Goal: Transaction & Acquisition: Purchase product/service

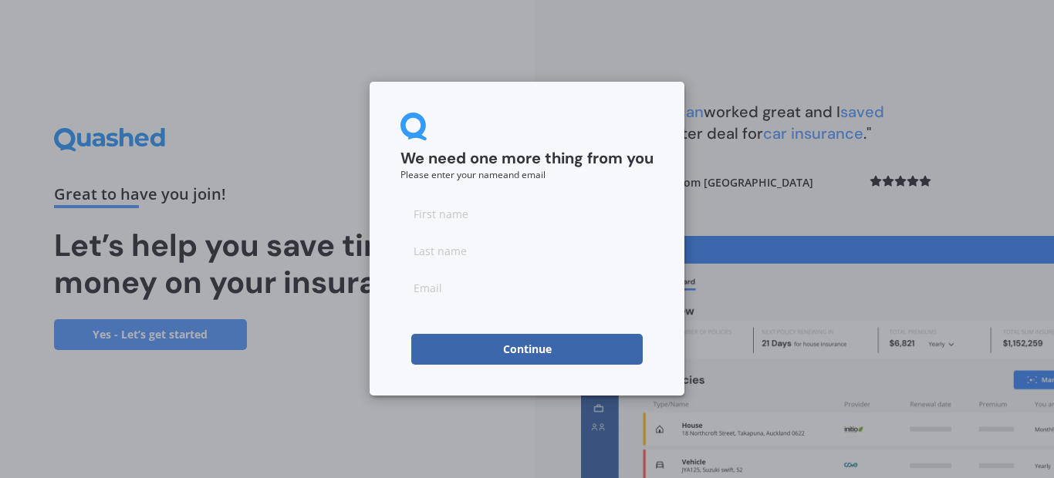
click at [508, 215] on input at bounding box center [527, 213] width 253 height 31
type input "anthony"
click at [520, 266] on input at bounding box center [527, 250] width 253 height 31
type input "Alfeld"
type input "alfeld.kay1@gmail.com"
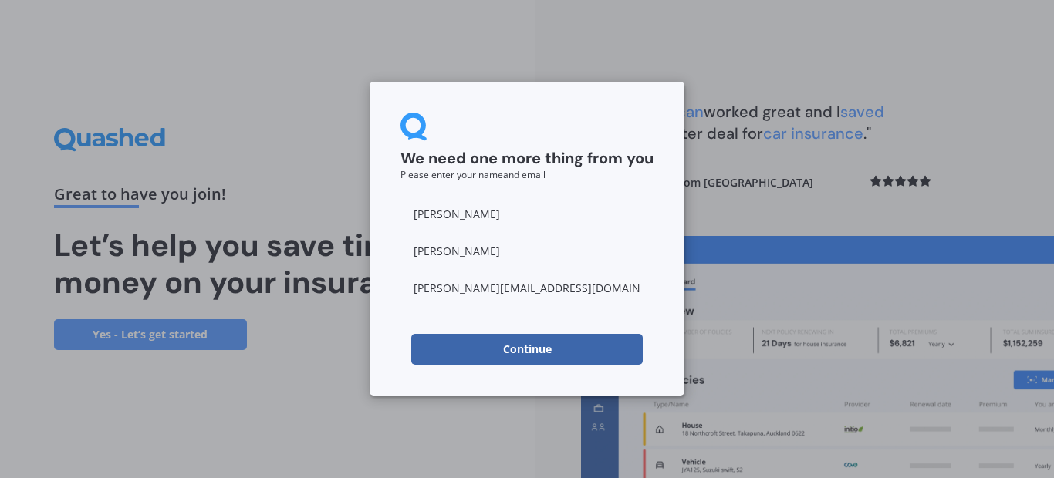
click at [524, 353] on button "Continue" at bounding box center [527, 349] width 232 height 31
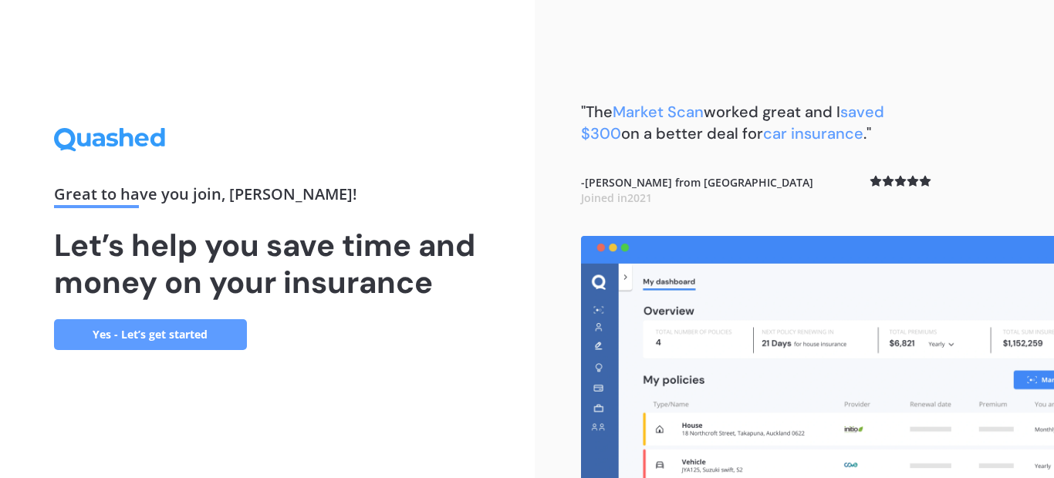
click at [184, 339] on link "Yes - Let’s get started" at bounding box center [150, 335] width 193 height 31
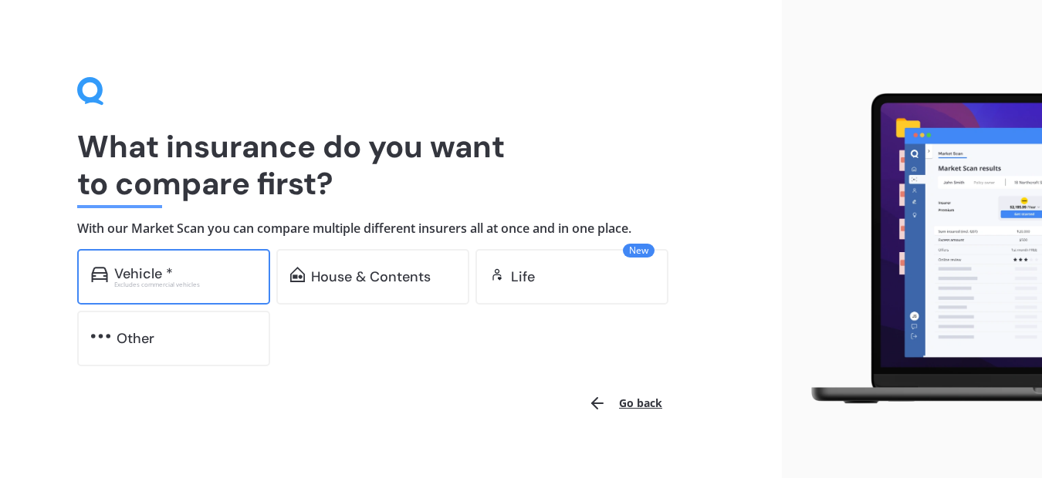
click at [185, 279] on div "Vehicle *" at bounding box center [185, 273] width 142 height 15
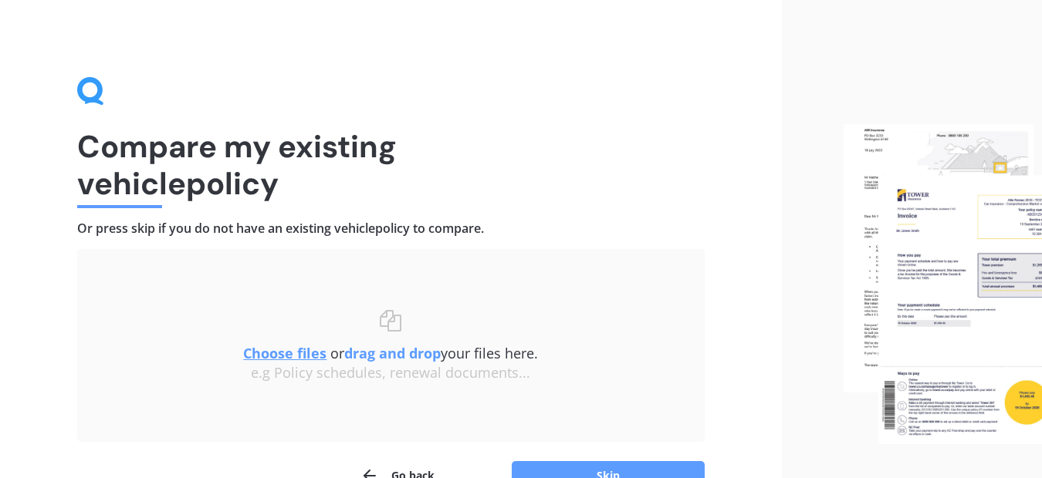
scroll to position [90, 0]
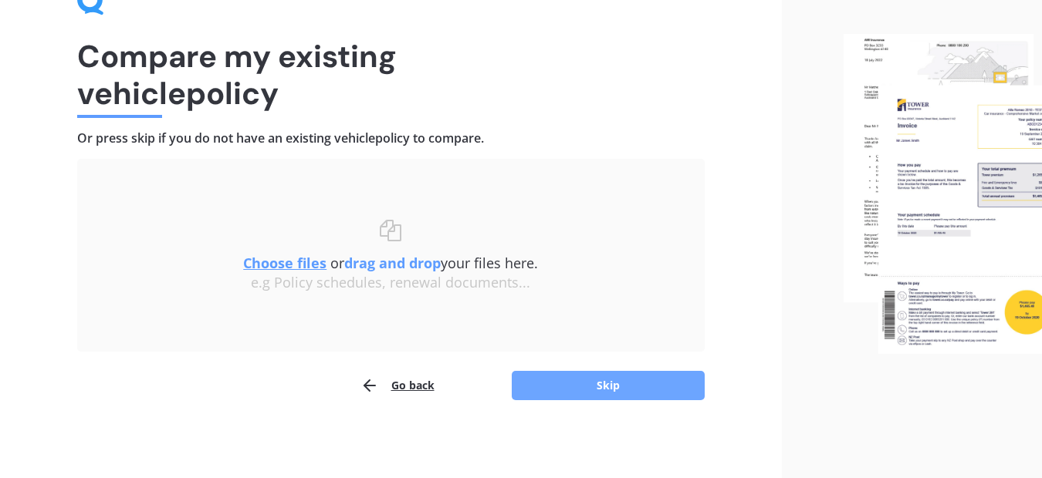
click at [604, 383] on button "Skip" at bounding box center [608, 385] width 193 height 29
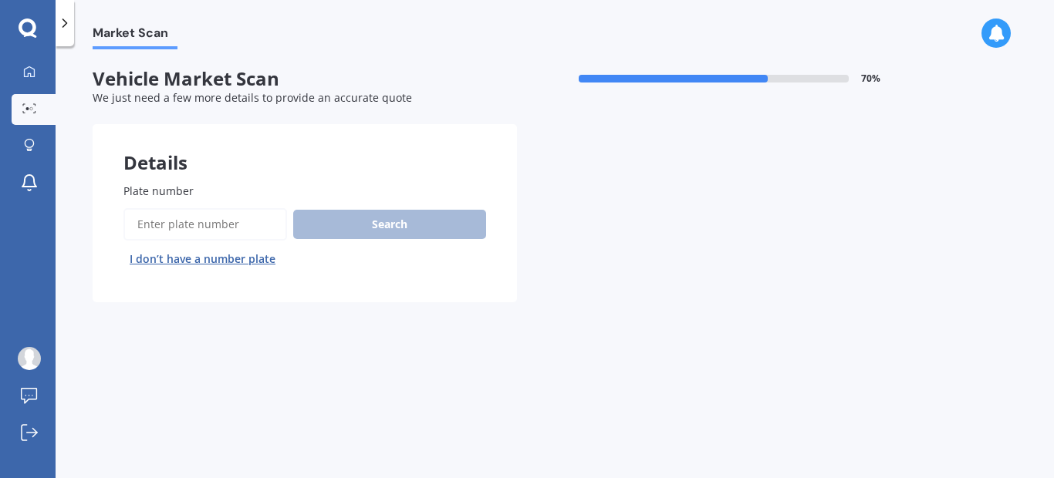
click at [265, 225] on input "Plate number" at bounding box center [205, 224] width 164 height 32
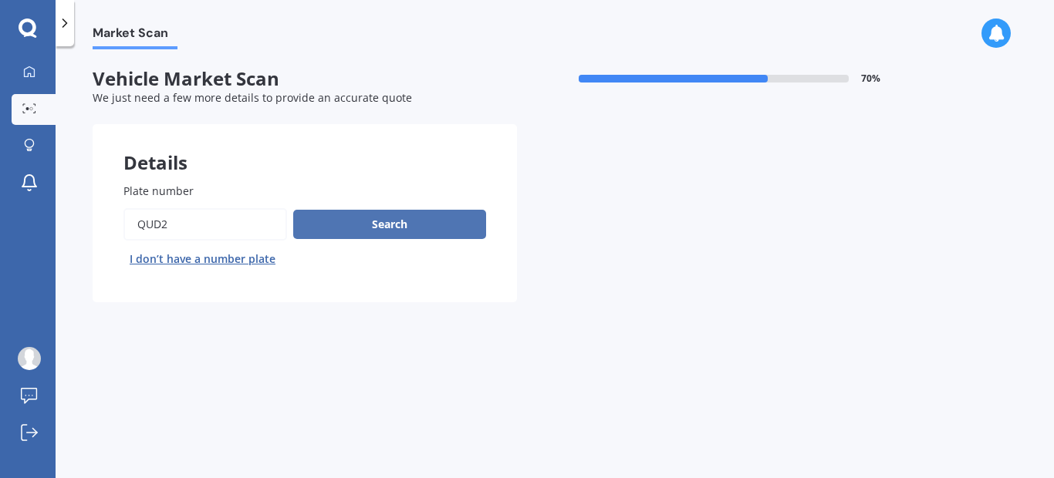
type input "qud2"
click at [363, 227] on button "Search" at bounding box center [389, 224] width 193 height 29
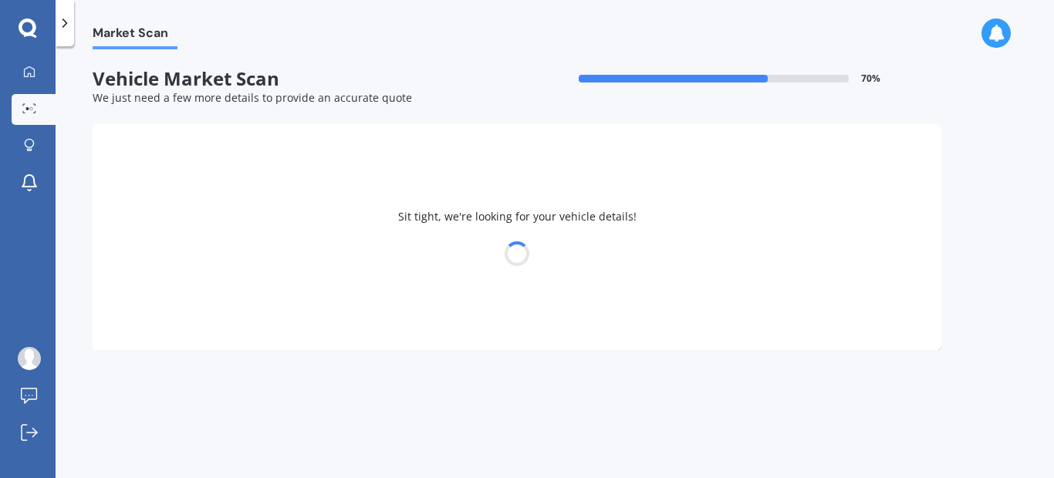
select select "TOYOTA"
select select "AQUA"
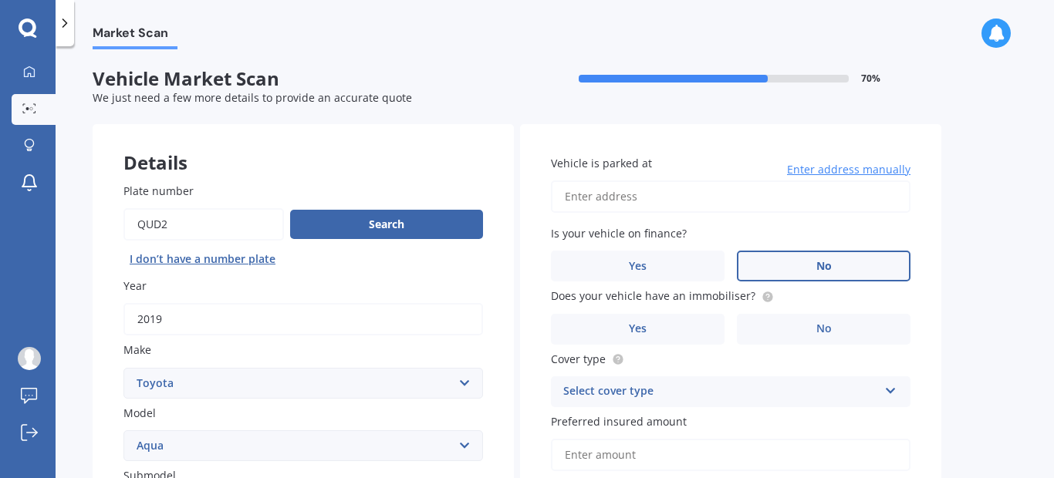
click at [830, 270] on span "No" at bounding box center [824, 266] width 15 height 13
click at [0, 0] on input "No" at bounding box center [0, 0] width 0 height 0
click at [809, 331] on label "No" at bounding box center [824, 329] width 174 height 31
click at [0, 0] on input "No" at bounding box center [0, 0] width 0 height 0
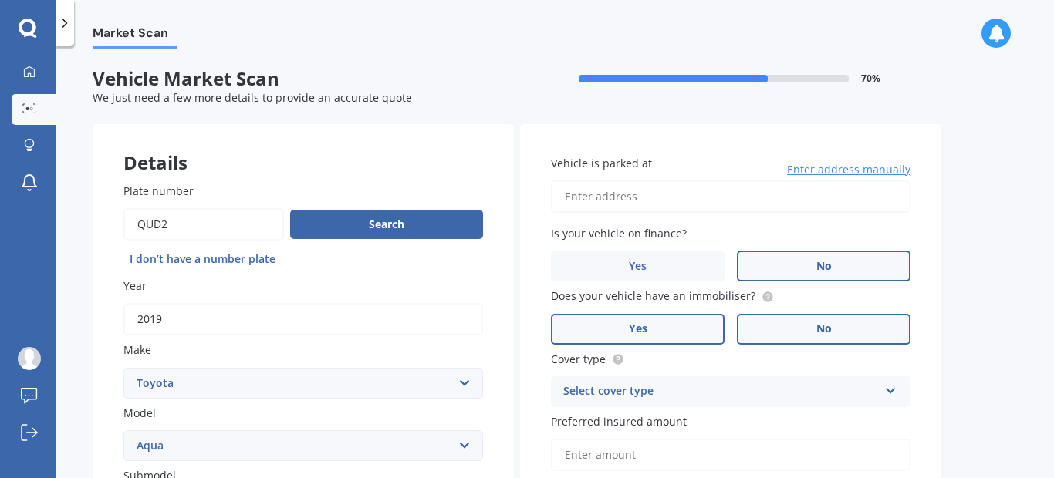
click at [625, 328] on label "Yes" at bounding box center [638, 329] width 174 height 31
click at [0, 0] on input "Yes" at bounding box center [0, 0] width 0 height 0
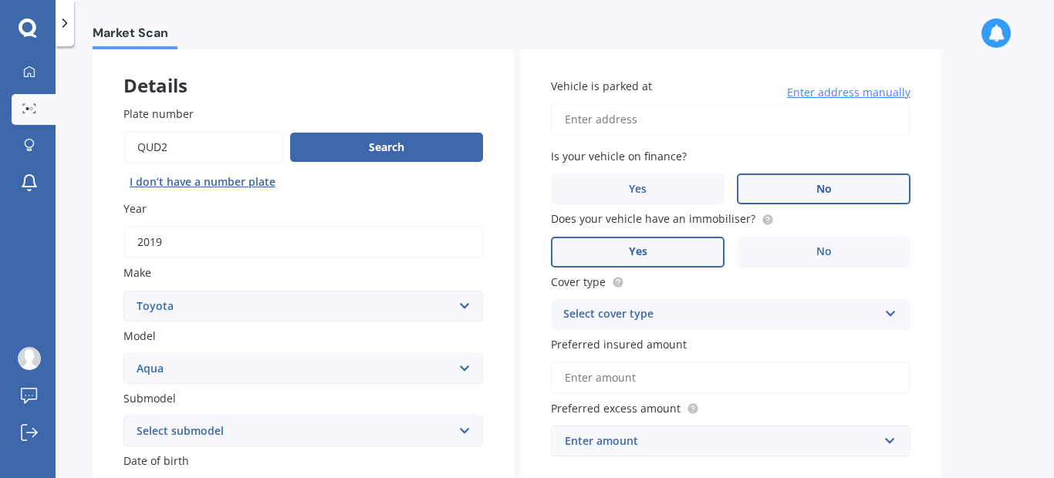
scroll to position [154, 0]
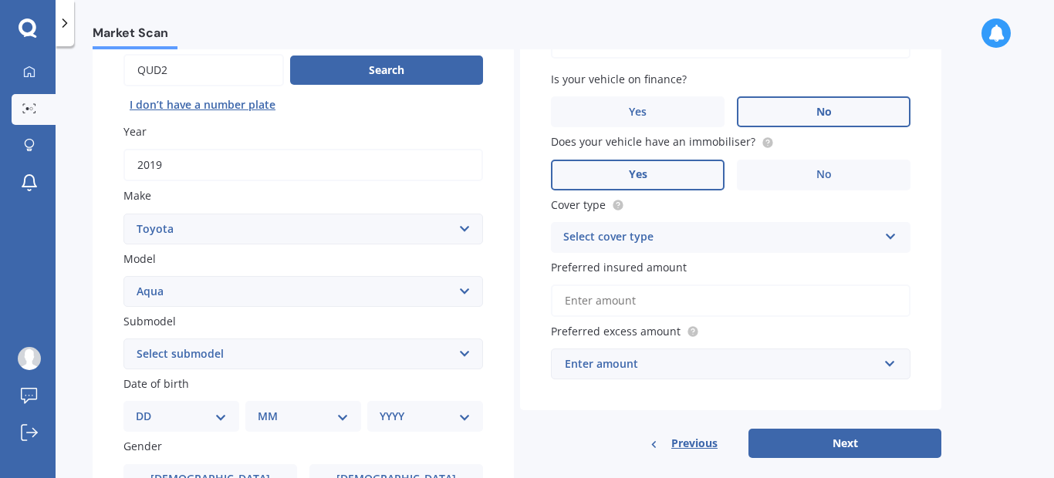
click at [700, 244] on div "Select cover type" at bounding box center [720, 237] width 315 height 19
click at [623, 271] on span "Comprehensive" at bounding box center [605, 267] width 82 height 15
click at [732, 304] on input "Preferred insured amount" at bounding box center [731, 301] width 360 height 32
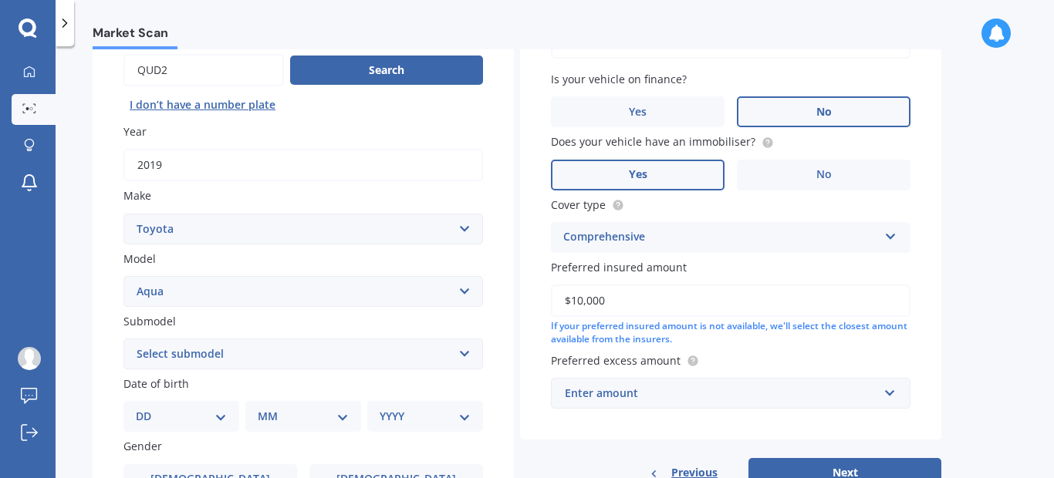
type input "$10,000"
click at [714, 398] on div "Enter amount" at bounding box center [721, 393] width 313 height 17
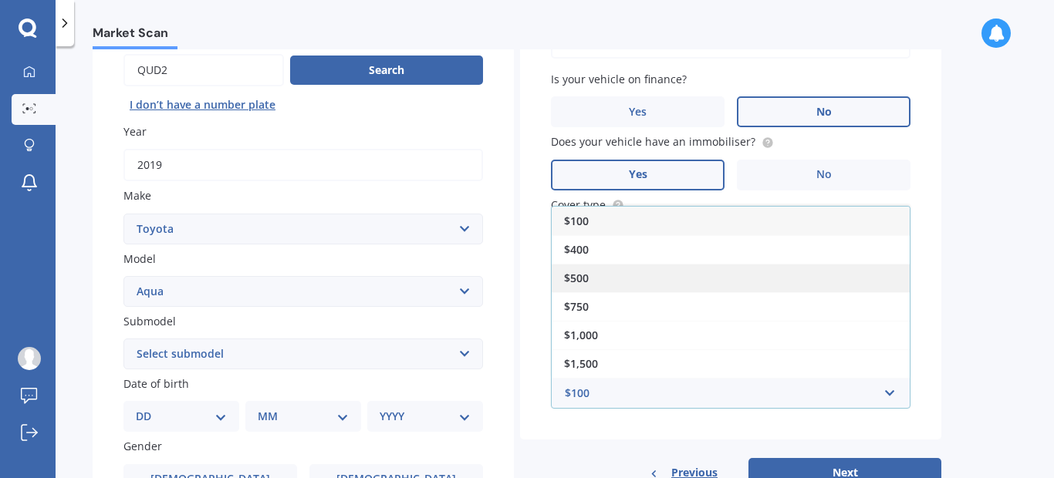
click at [583, 278] on span "$500" at bounding box center [576, 278] width 25 height 15
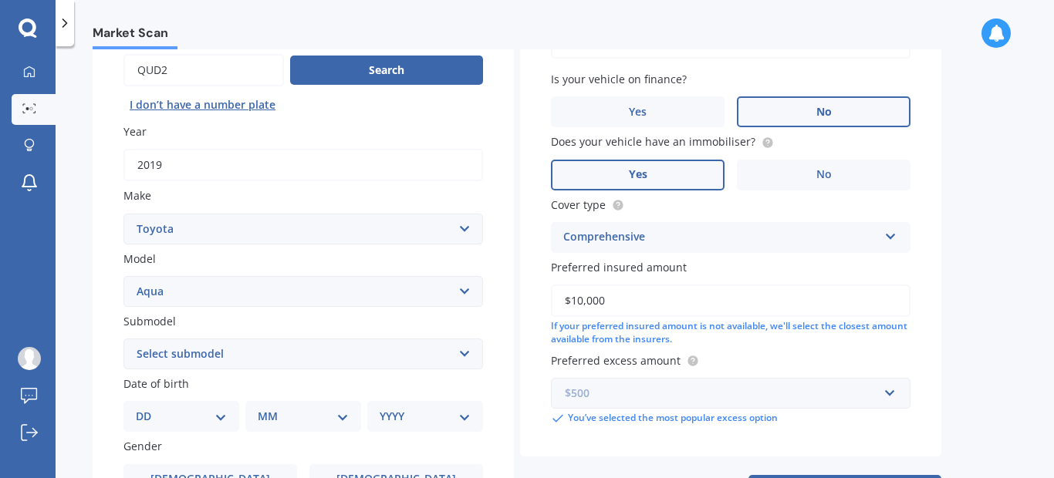
scroll to position [309, 0]
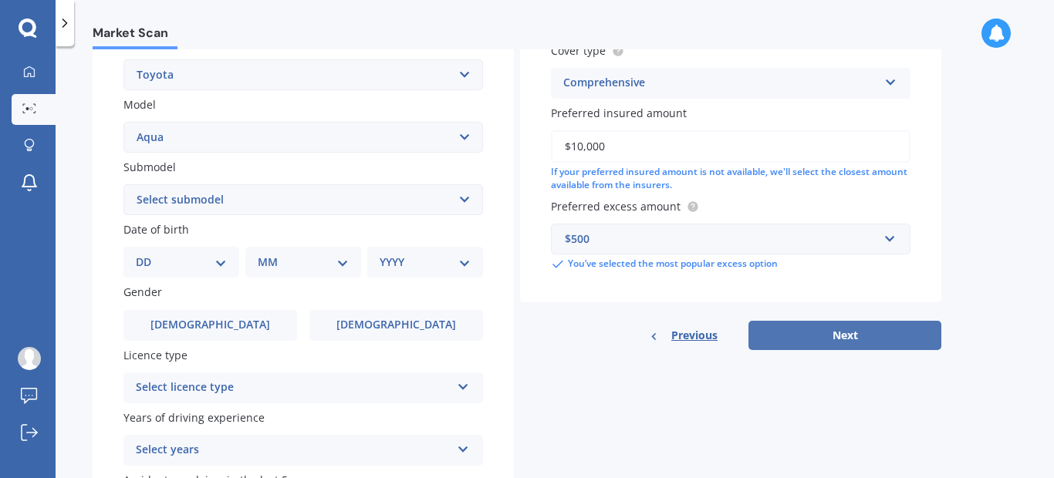
click at [820, 335] on button "Next" at bounding box center [845, 335] width 193 height 29
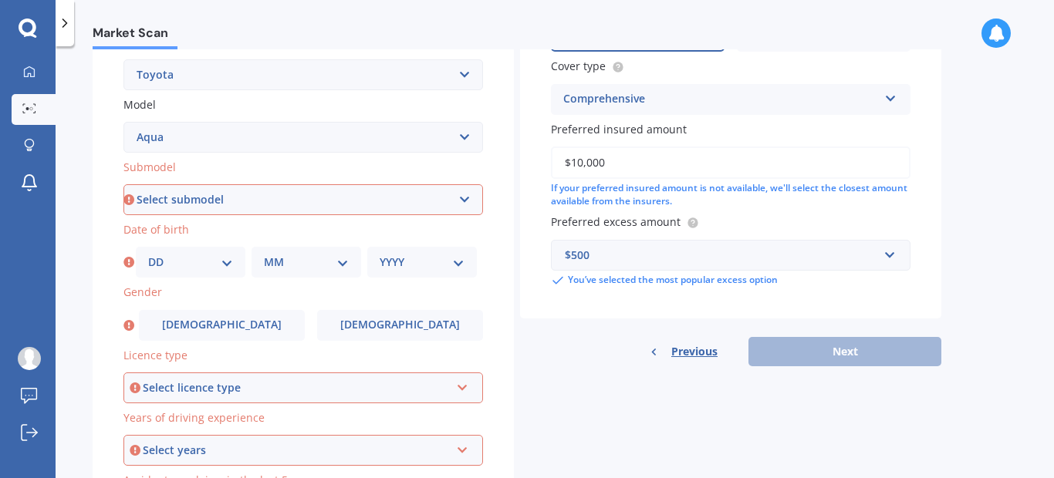
click at [156, 265] on select "DD 01 02 03 04 05 06 07 08 09 10 11 12 13 14 15 16 17 18 19 20 21 22 23 24 25 2…" at bounding box center [190, 262] width 85 height 17
select select "09"
click at [148, 254] on select "DD 01 02 03 04 05 06 07 08 09 10 11 12 13 14 15 16 17 18 19 20 21 22 23 24 25 2…" at bounding box center [190, 262] width 85 height 17
click at [282, 265] on select "MM 01 02 03 04 05 06 07 08 09 10 11 12" at bounding box center [306, 262] width 85 height 17
select select "07"
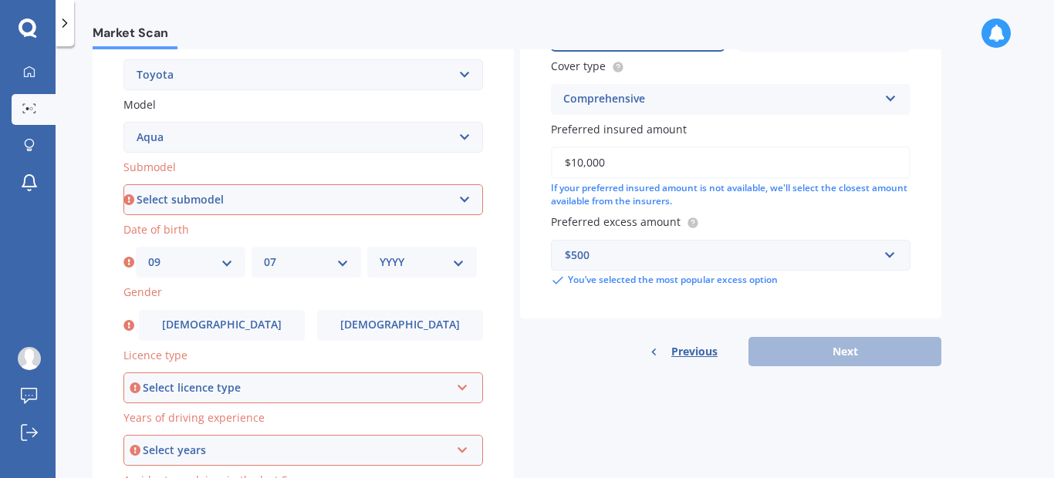
click at [264, 254] on select "MM 01 02 03 04 05 06 07 08 09 10 11 12" at bounding box center [306, 262] width 85 height 17
click at [459, 260] on select "YYYY 2025 2024 2023 2022 2021 2020 2019 2018 2017 2016 2015 2014 2013 2012 2011…" at bounding box center [422, 262] width 85 height 17
select select "1954"
click at [380, 254] on select "YYYY 2025 2024 2023 2022 2021 2020 2019 2018 2017 2016 2015 2014 2013 2012 2011…" at bounding box center [422, 262] width 85 height 17
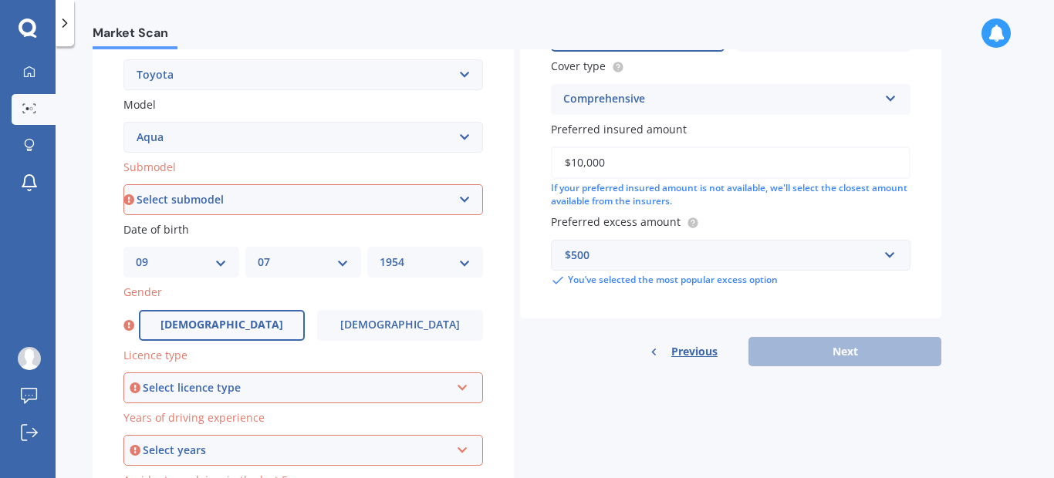
click at [223, 331] on span "Male" at bounding box center [222, 325] width 123 height 13
click at [0, 0] on input "Male" at bounding box center [0, 0] width 0 height 0
click at [391, 386] on div "Select licence type" at bounding box center [296, 388] width 307 height 17
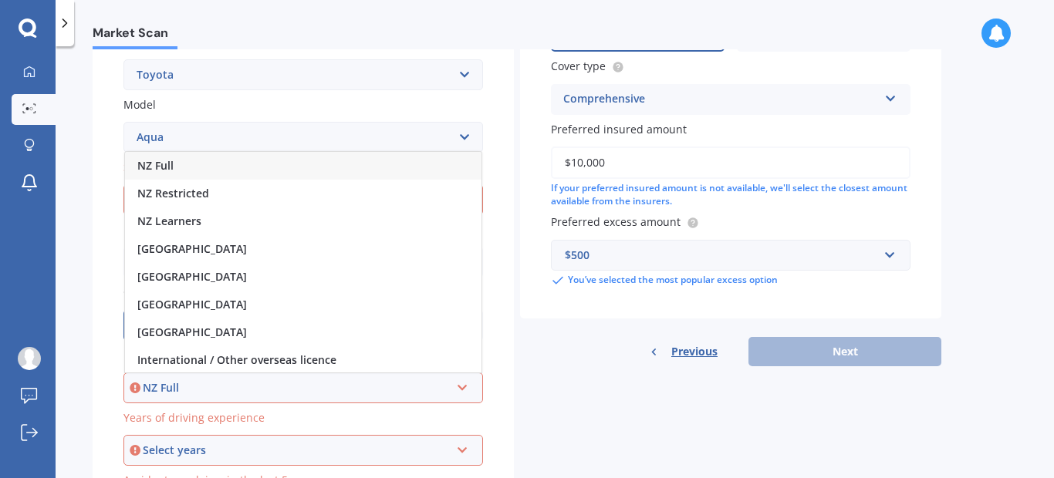
click at [167, 167] on span "NZ Full" at bounding box center [155, 165] width 36 height 15
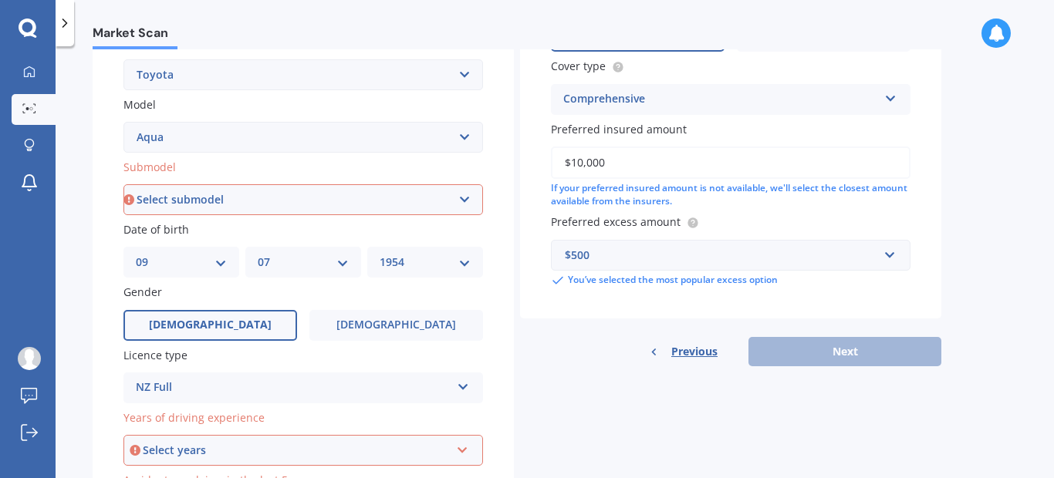
click at [464, 448] on icon at bounding box center [462, 447] width 13 height 11
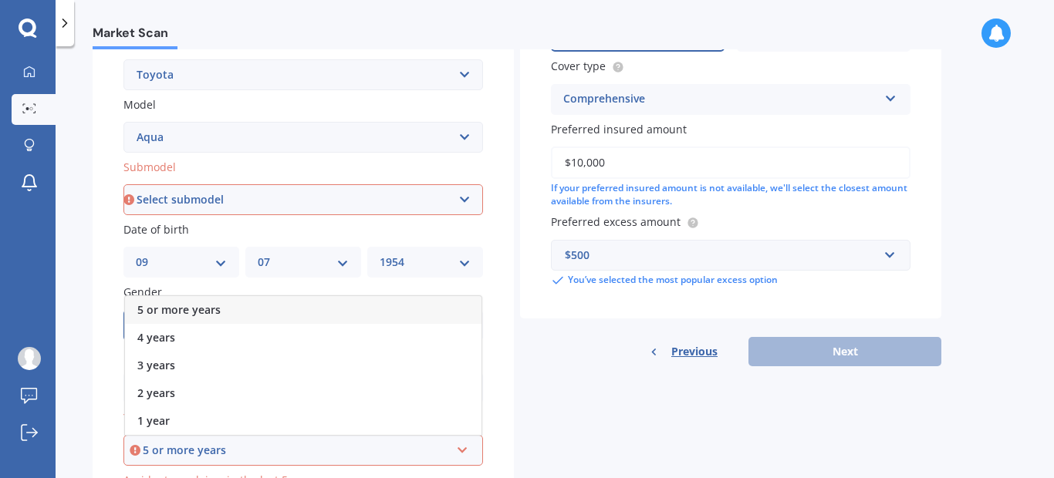
click at [177, 308] on span "5 or more years" at bounding box center [178, 310] width 83 height 15
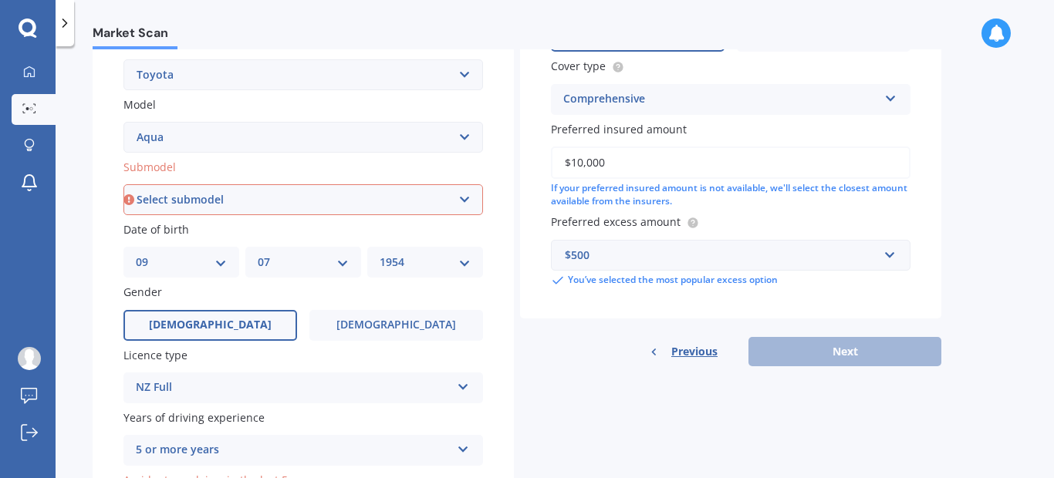
scroll to position [430, 0]
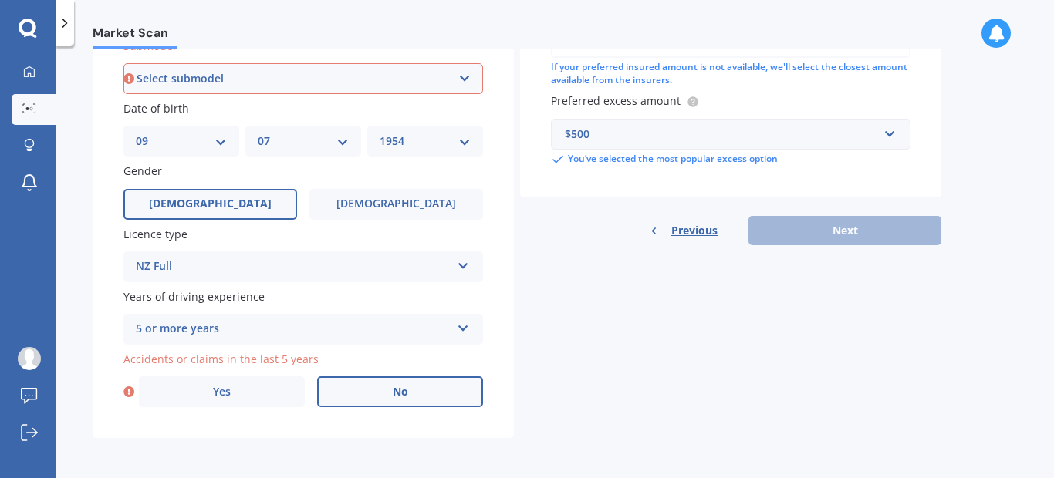
click at [420, 396] on label "No" at bounding box center [400, 392] width 166 height 31
click at [0, 0] on input "No" at bounding box center [0, 0] width 0 height 0
click at [816, 233] on div "Previous Next" at bounding box center [730, 230] width 421 height 29
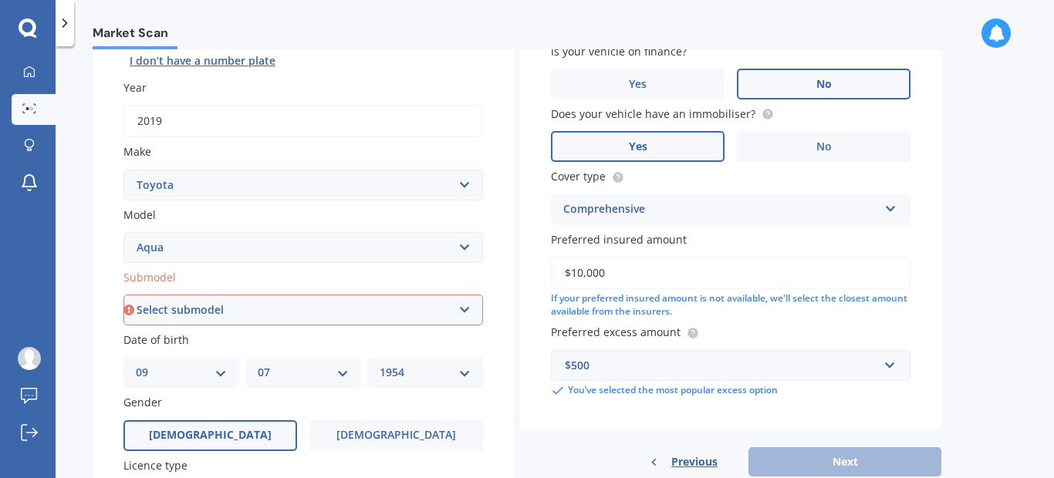
scroll to position [0, 0]
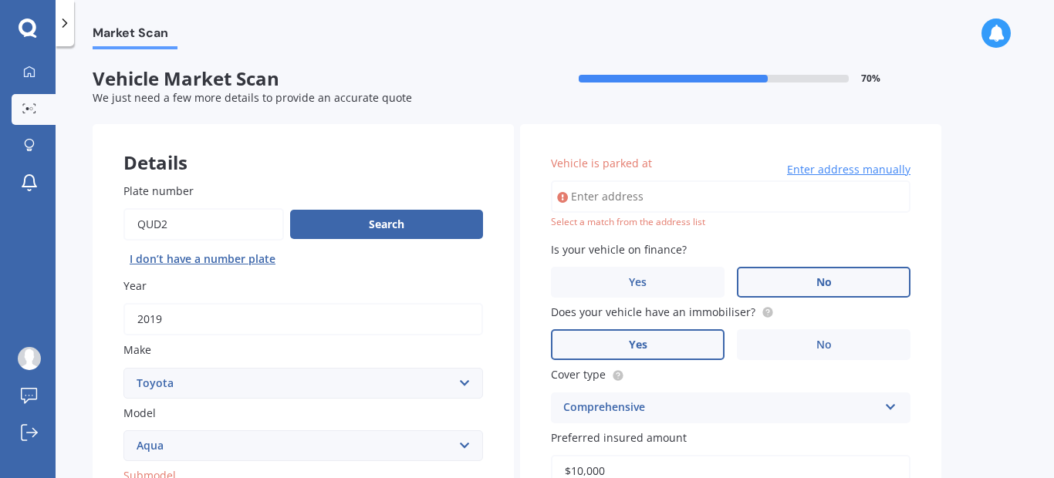
click at [733, 200] on input "Vehicle is parked at" at bounding box center [731, 197] width 360 height 32
type input "15 Everest Way, Springston 7616"
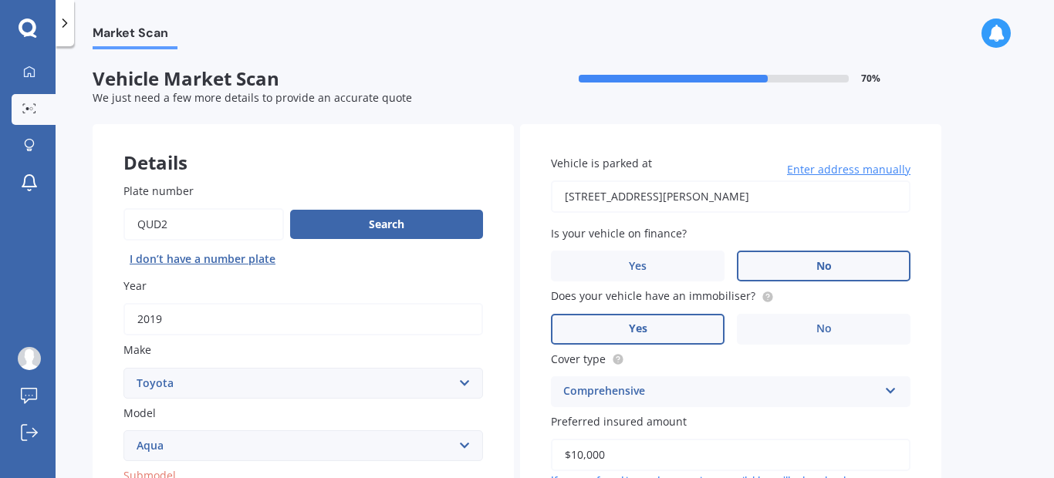
scroll to position [309, 0]
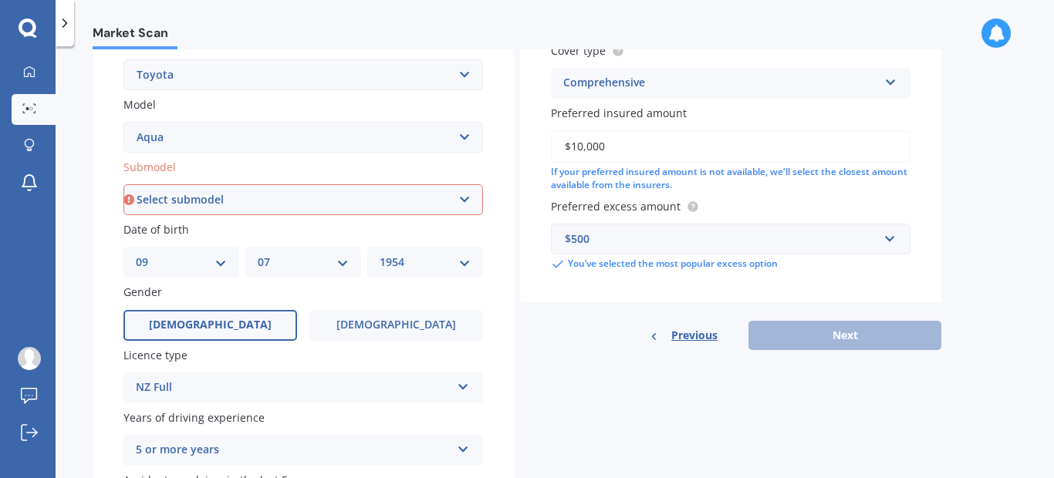
click at [385, 194] on select "Select submodel Hatchback Hybrid" at bounding box center [303, 199] width 360 height 31
select select "HYBRID"
click at [123, 184] on select "Select submodel Hatchback Hybrid" at bounding box center [303, 199] width 360 height 31
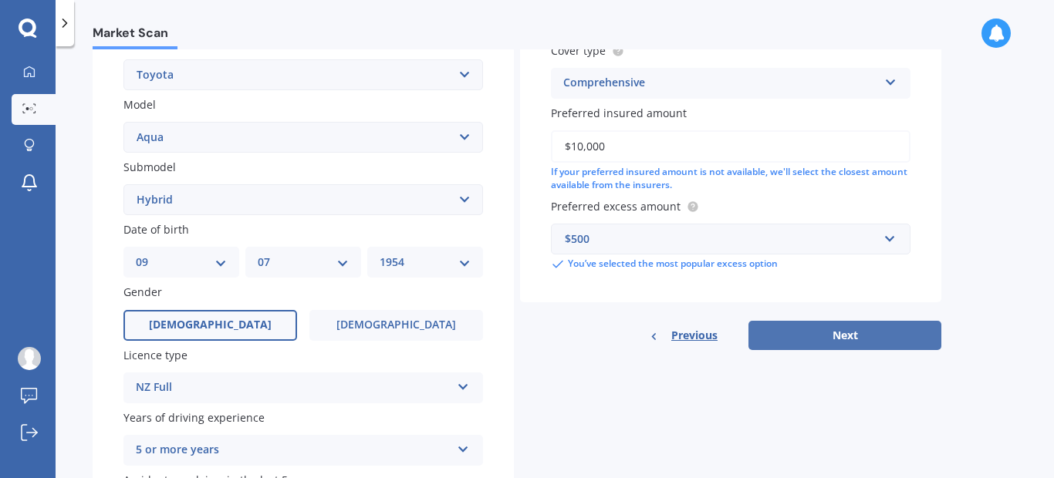
click at [824, 335] on button "Next" at bounding box center [845, 335] width 193 height 29
select select "09"
select select "07"
select select "1954"
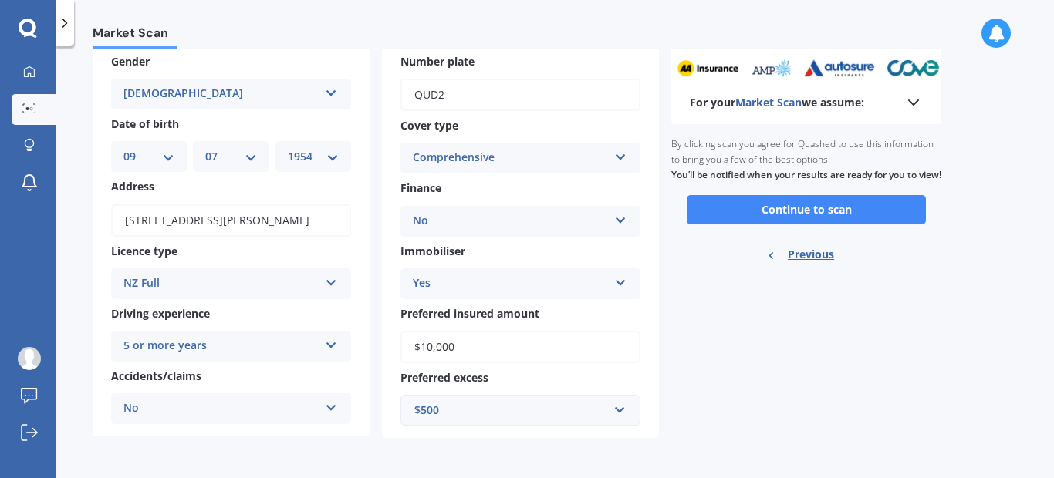
scroll to position [0, 0]
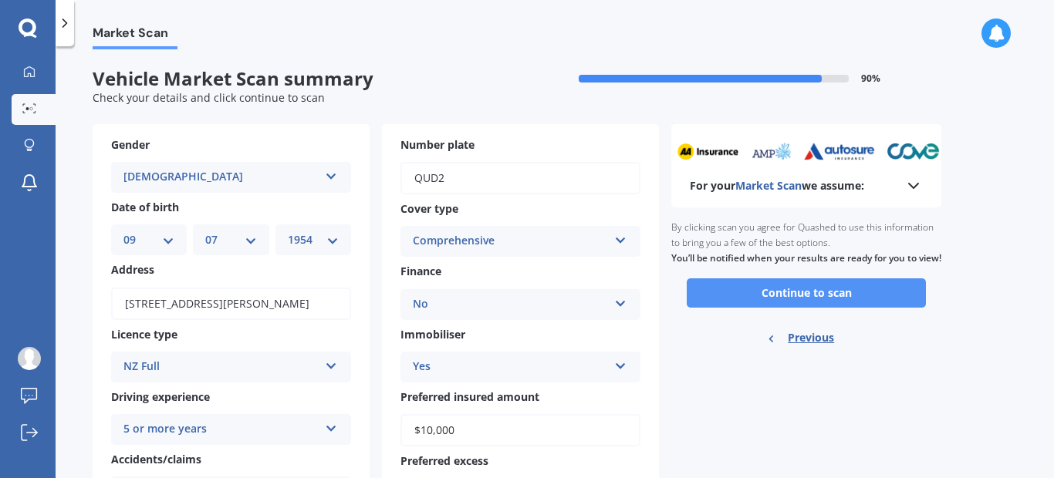
click at [805, 301] on button "Continue to scan" at bounding box center [806, 293] width 239 height 29
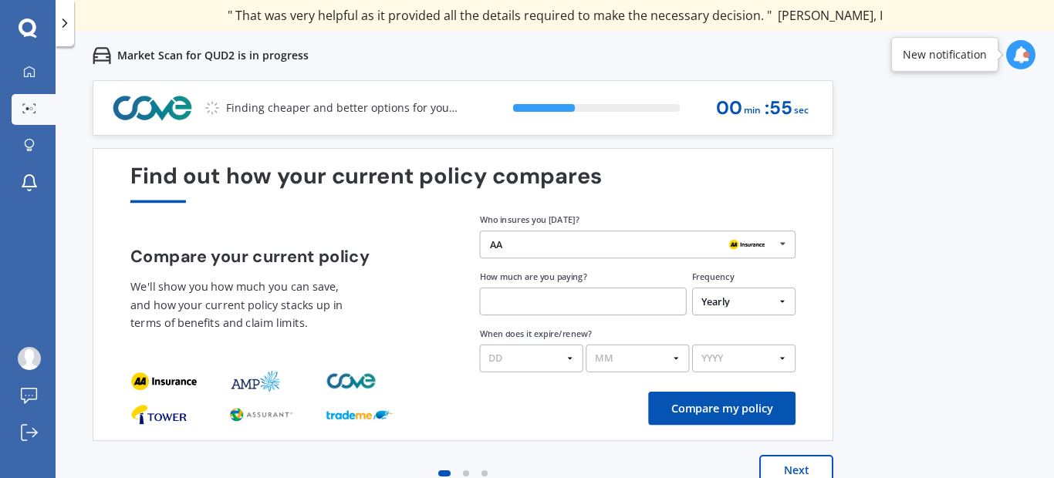
click at [350, 114] on p "Finding cheaper and better options for you..." at bounding box center [342, 107] width 232 height 15
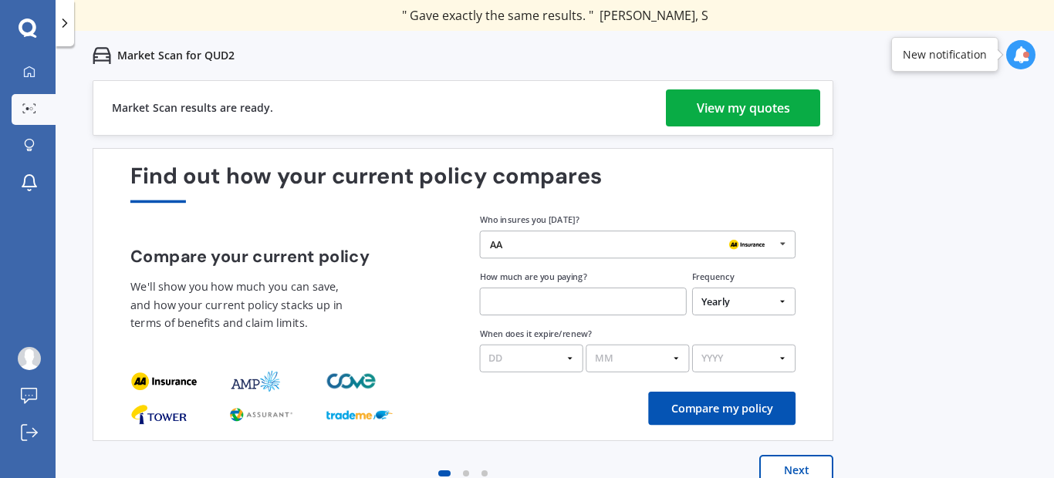
click at [739, 110] on div "View my quotes" at bounding box center [743, 108] width 93 height 37
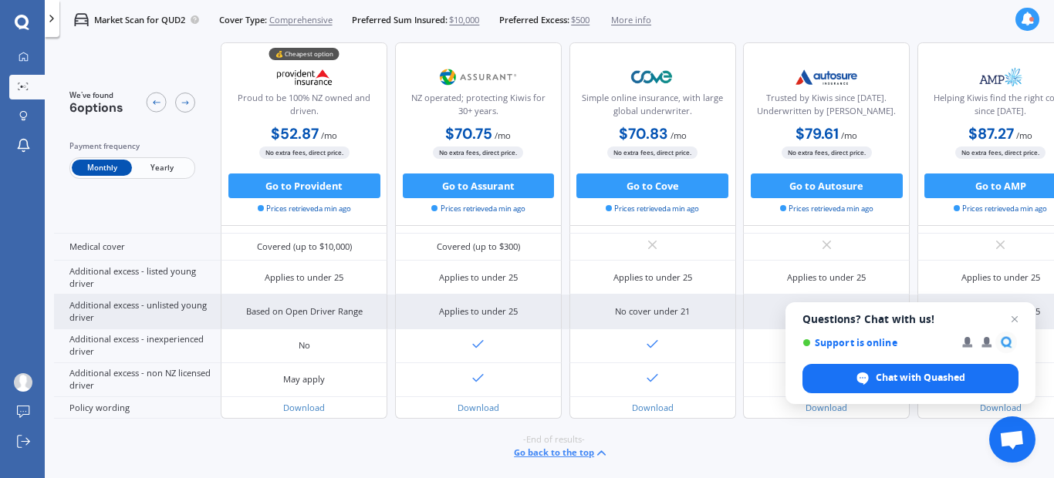
scroll to position [861, 0]
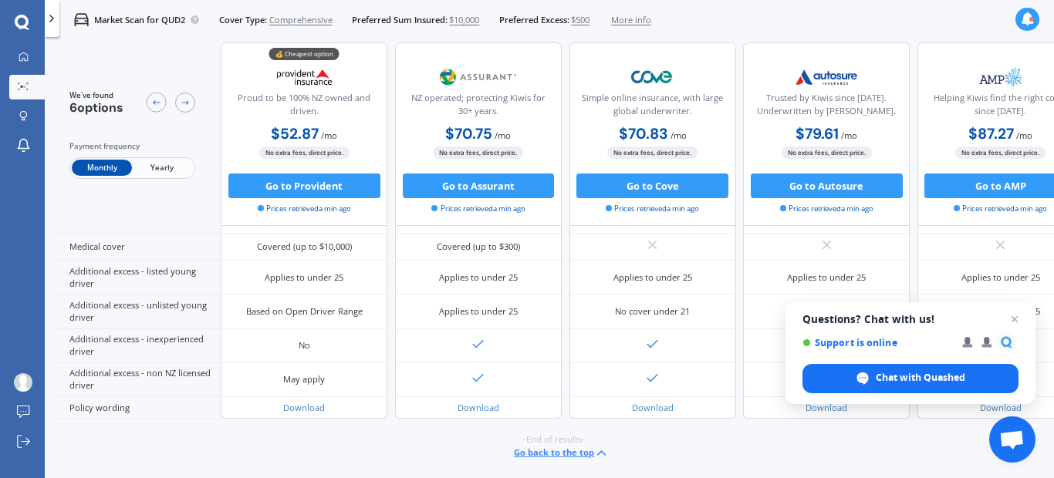
click at [163, 167] on span "Yearly" at bounding box center [162, 169] width 60 height 16
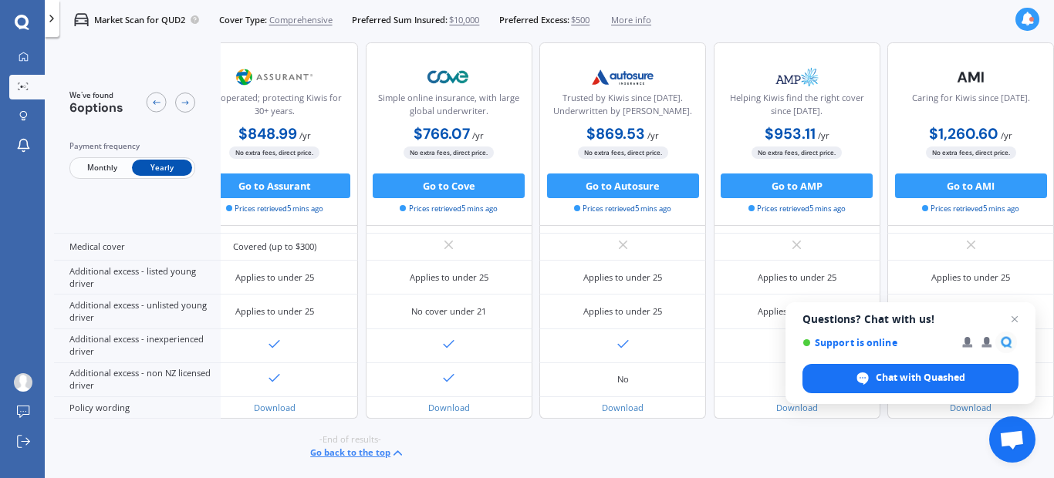
scroll to position [861, 262]
click at [1009, 454] on span "Open chat" at bounding box center [1012, 440] width 46 height 46
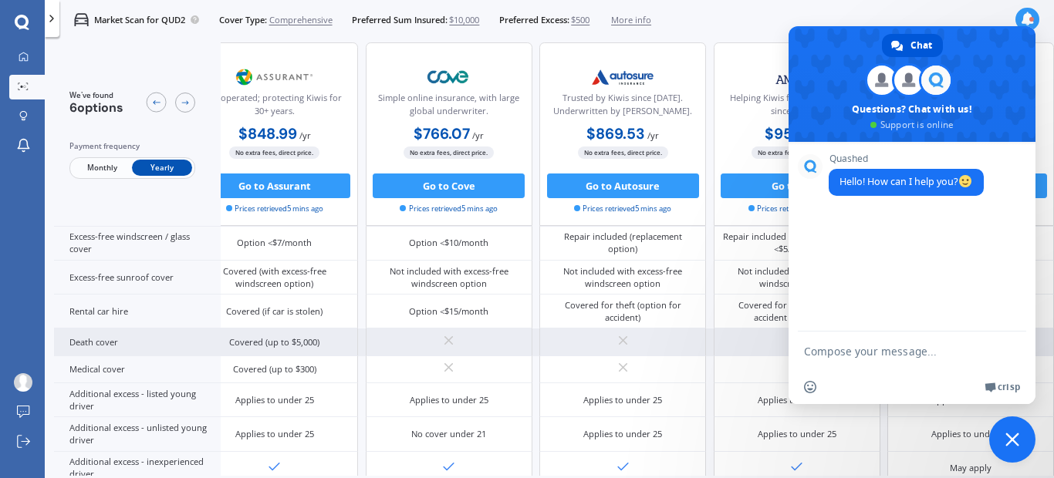
scroll to position [475, 262]
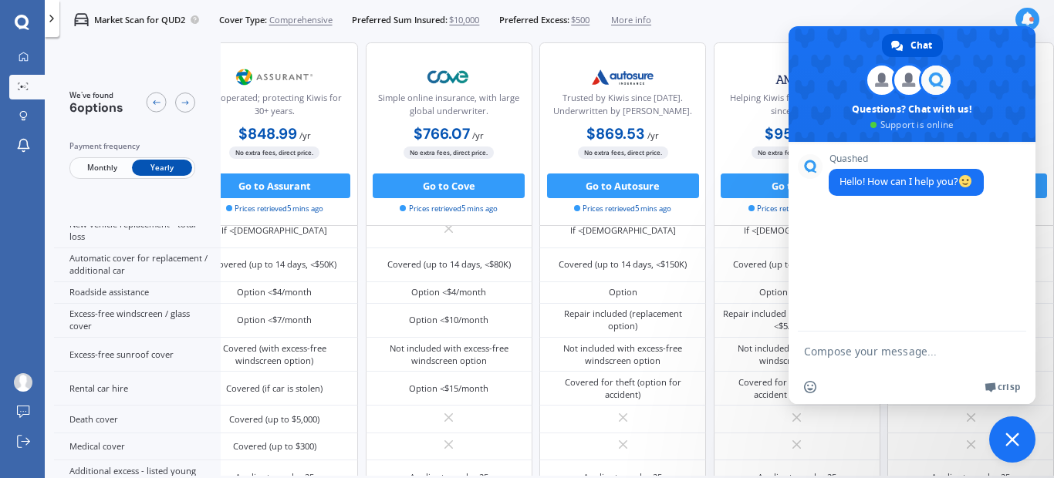
click at [1012, 434] on span "Close chat" at bounding box center [1013, 440] width 14 height 14
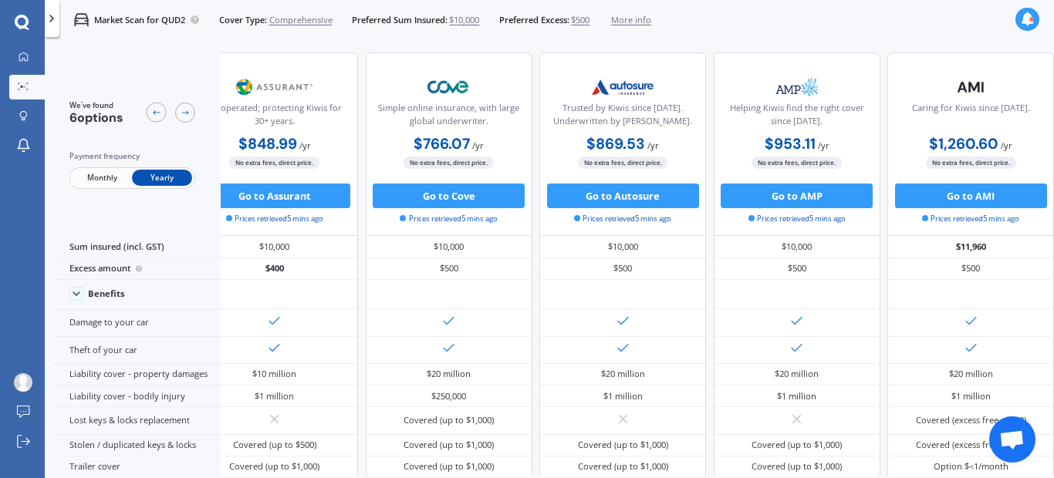
scroll to position [96, 262]
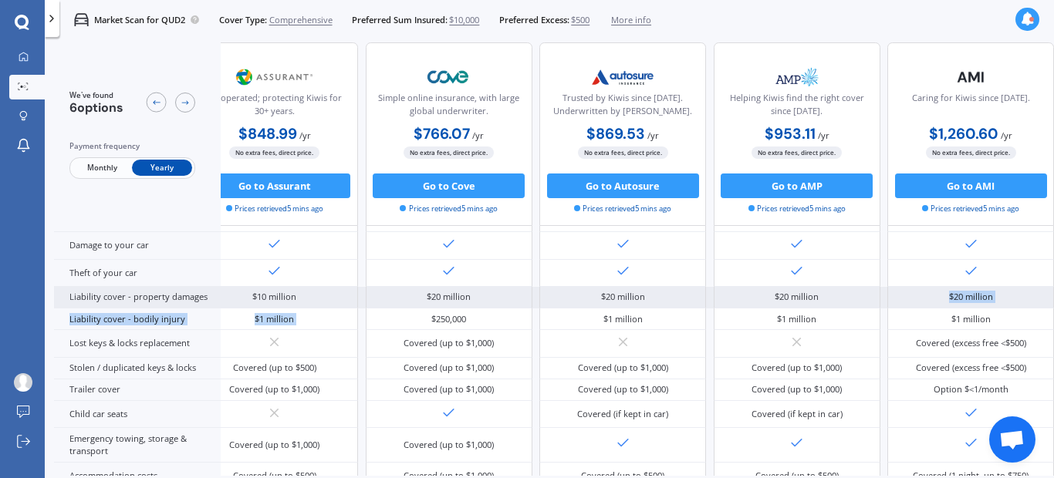
drag, startPoint x: 403, startPoint y: 323, endPoint x: 840, endPoint y: 306, distance: 437.9
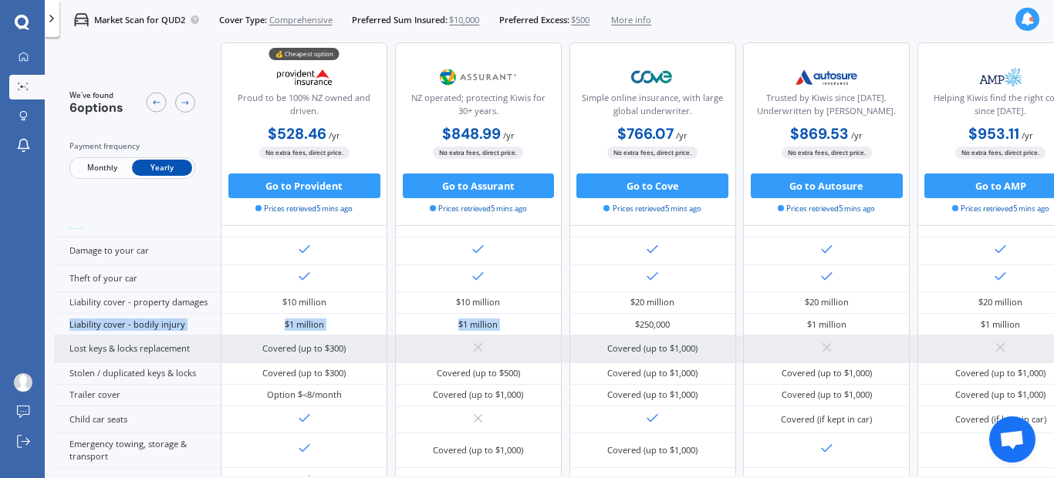
scroll to position [0, 0]
